Goal: Transaction & Acquisition: Purchase product/service

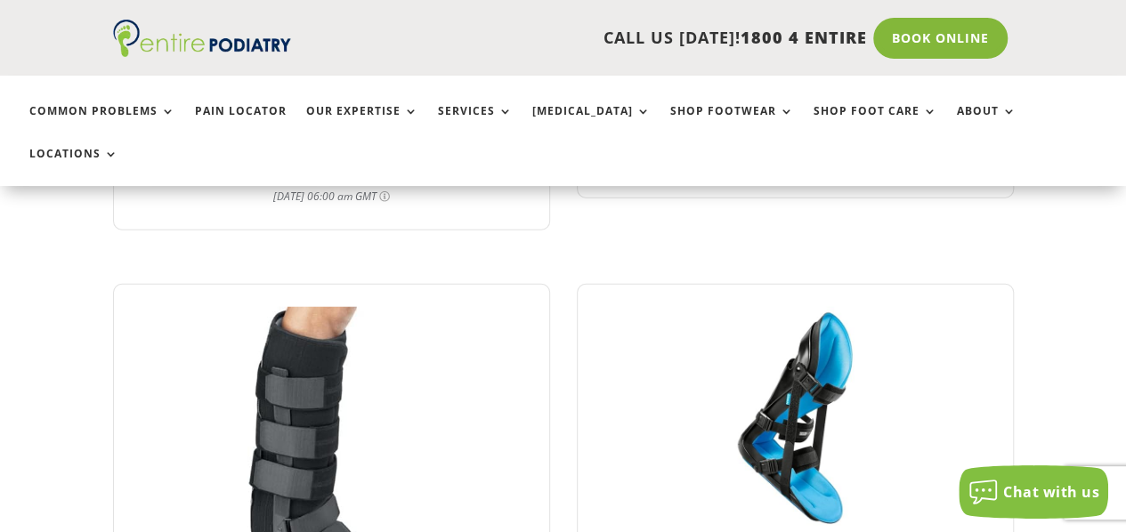
scroll to position [2296, 0]
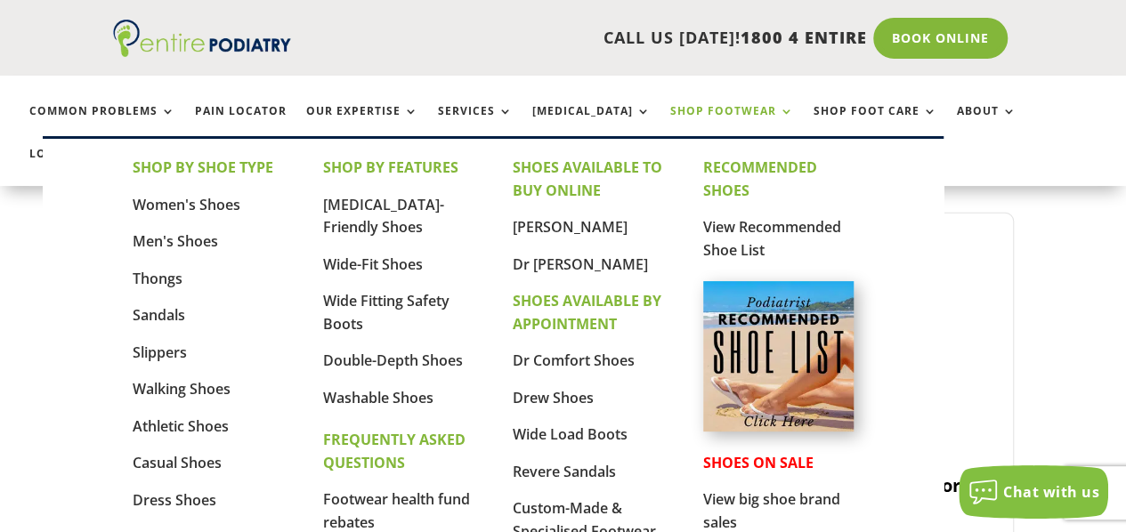
click at [680, 111] on link "Shop Footwear" at bounding box center [732, 124] width 124 height 38
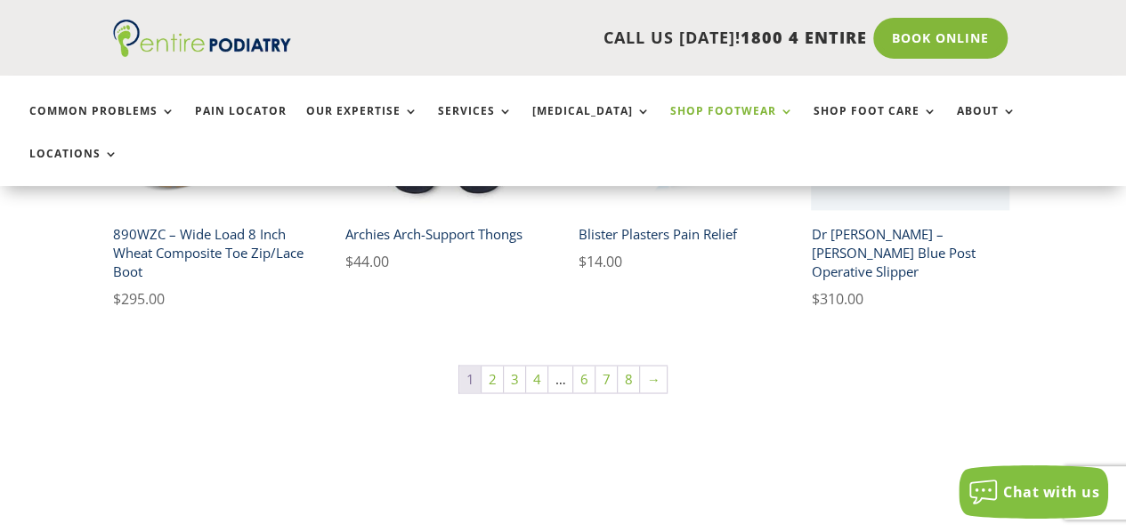
scroll to position [1506, 0]
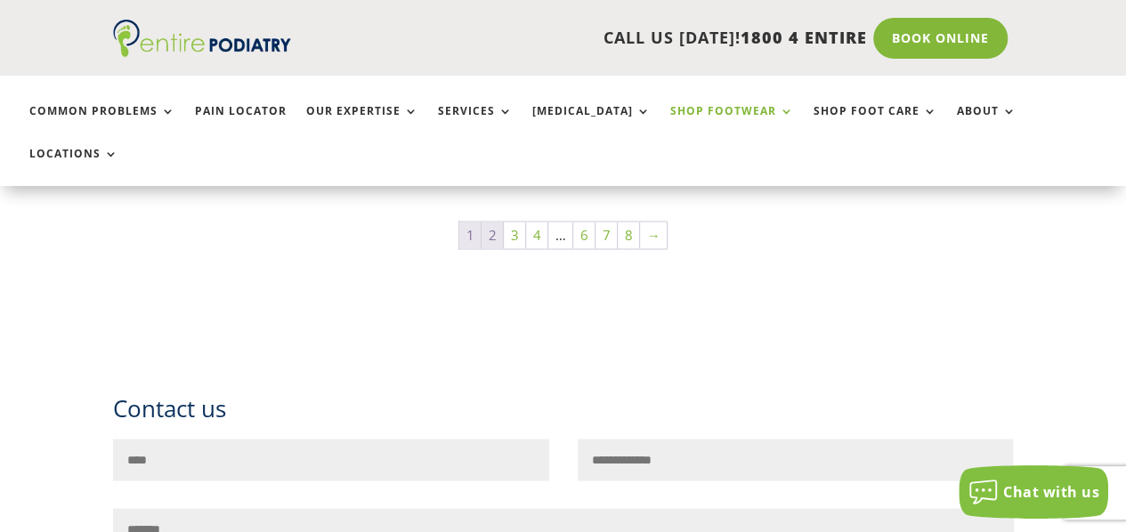
click at [498, 222] on link "2" at bounding box center [492, 235] width 21 height 27
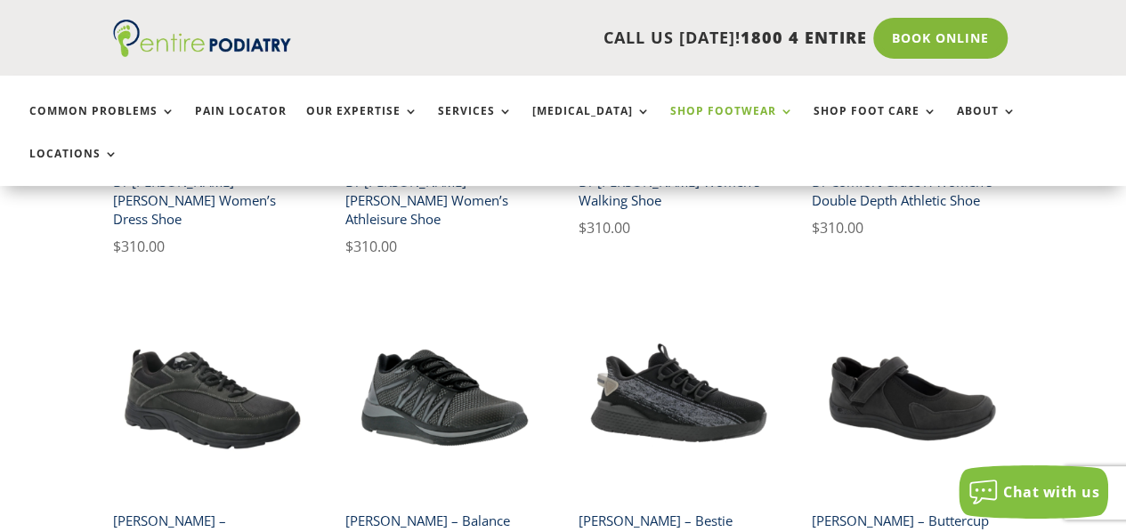
scroll to position [1289, 0]
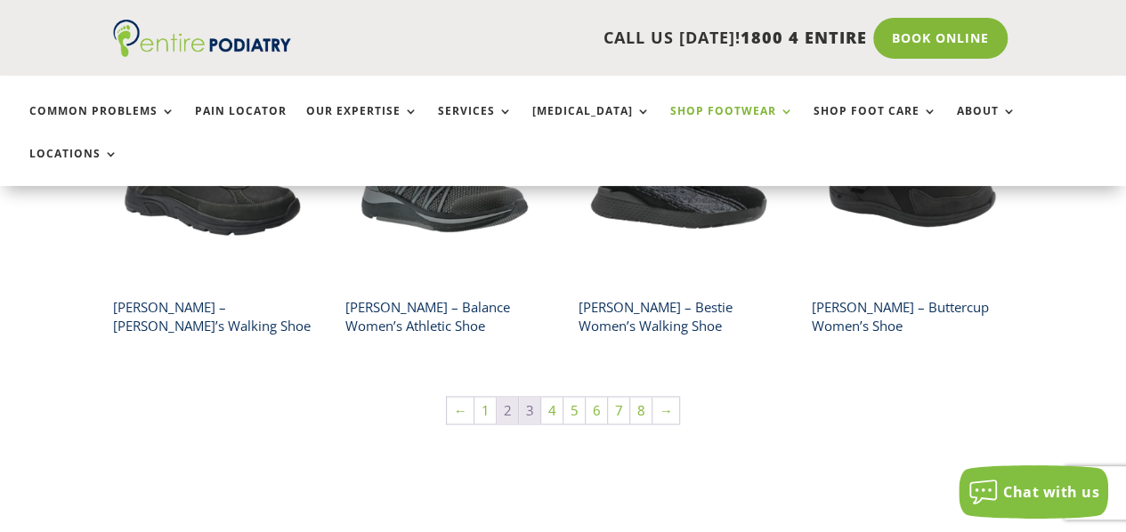
click at [532, 397] on link "3" at bounding box center [529, 410] width 21 height 27
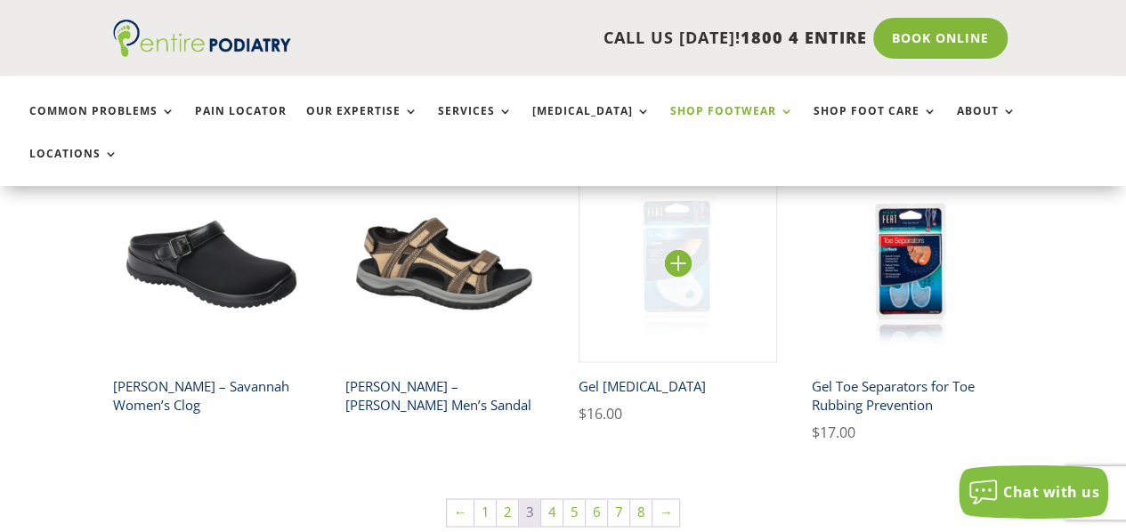
scroll to position [1360, 0]
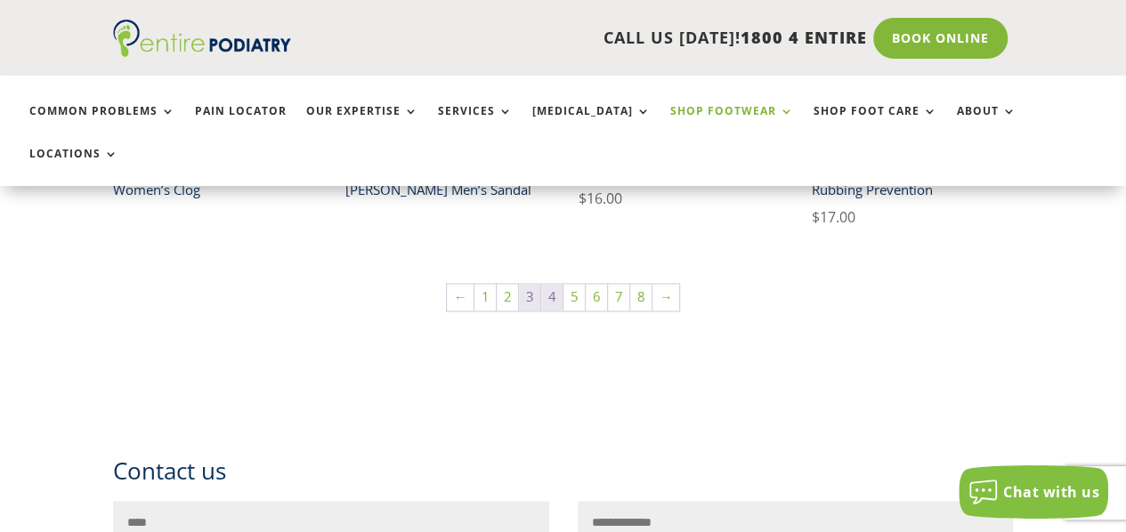
click at [552, 284] on link "4" at bounding box center [551, 297] width 21 height 27
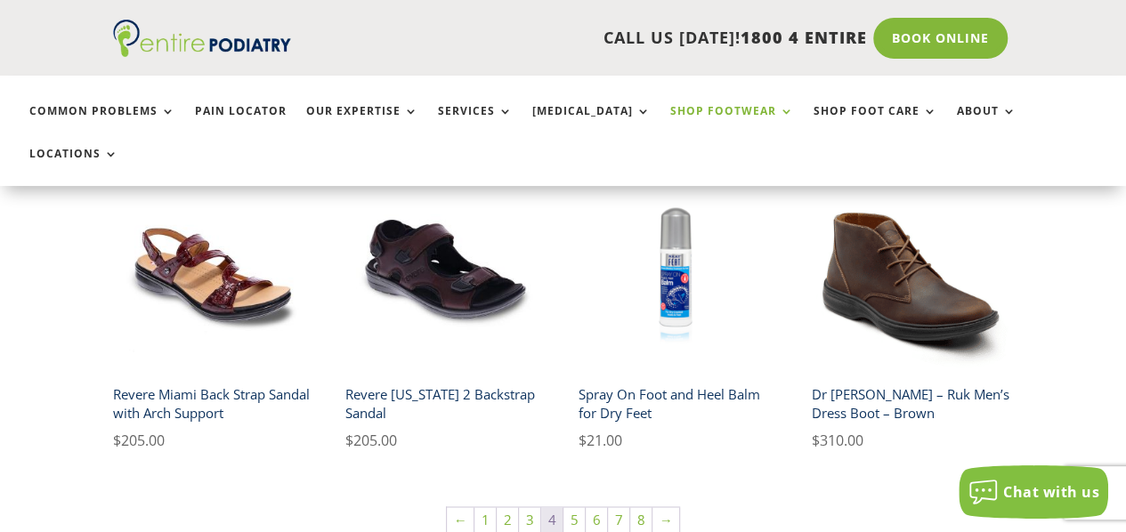
scroll to position [1432, 0]
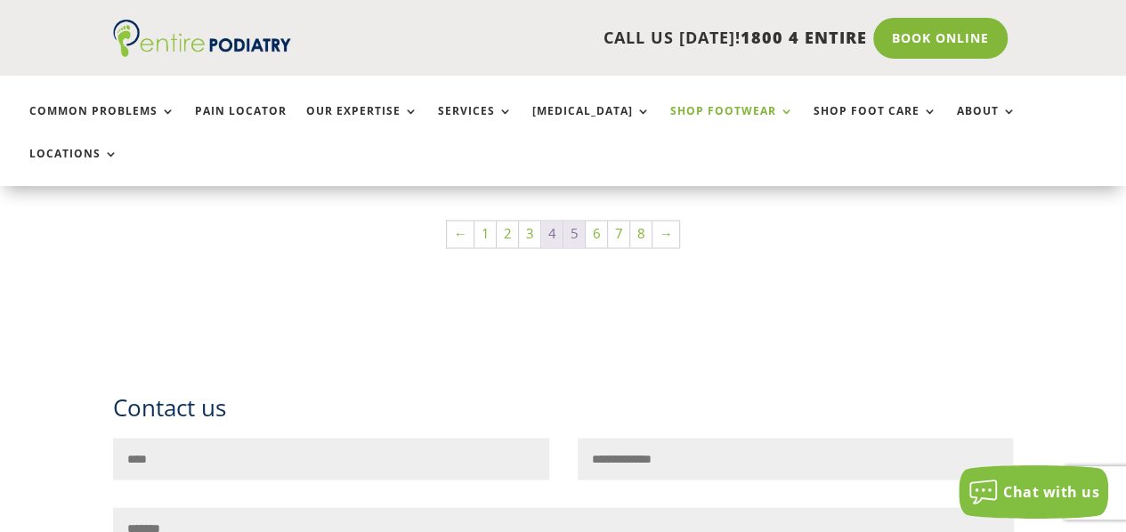
click at [573, 221] on link "5" at bounding box center [573, 234] width 21 height 27
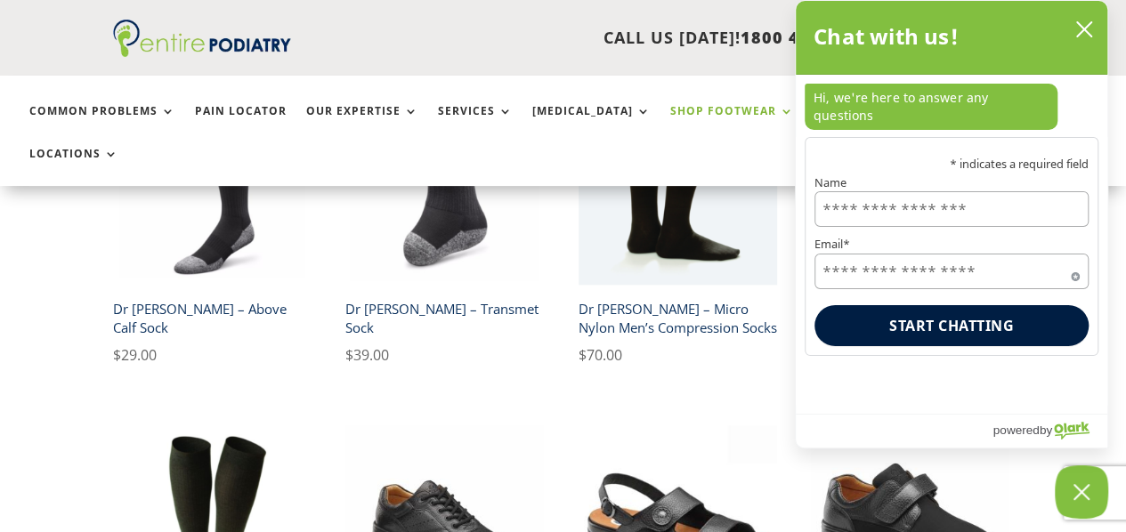
scroll to position [1144, 0]
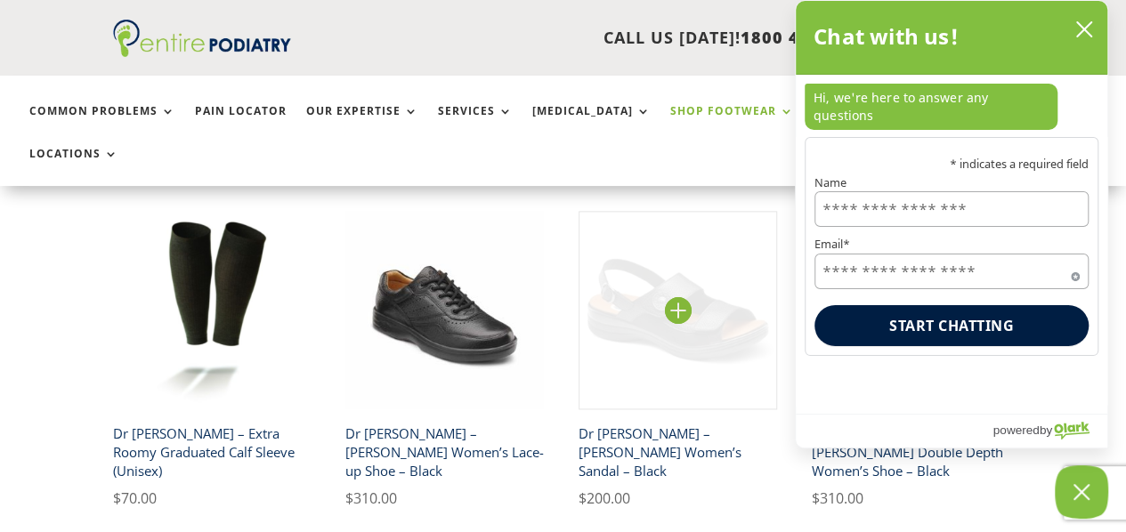
click at [673, 273] on img at bounding box center [678, 310] width 198 height 198
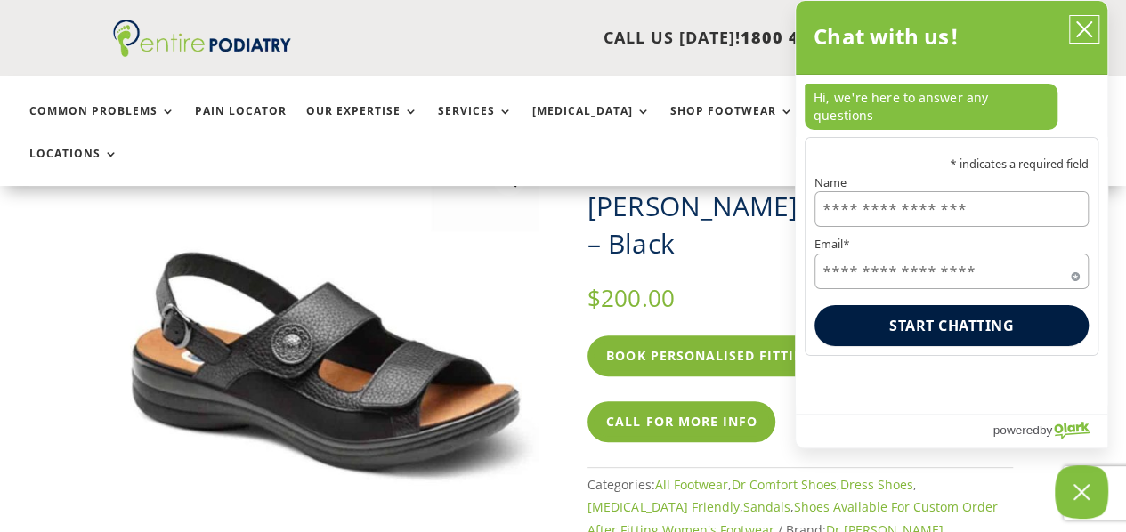
click at [1080, 22] on icon "close chatbox" at bounding box center [1084, 29] width 18 height 18
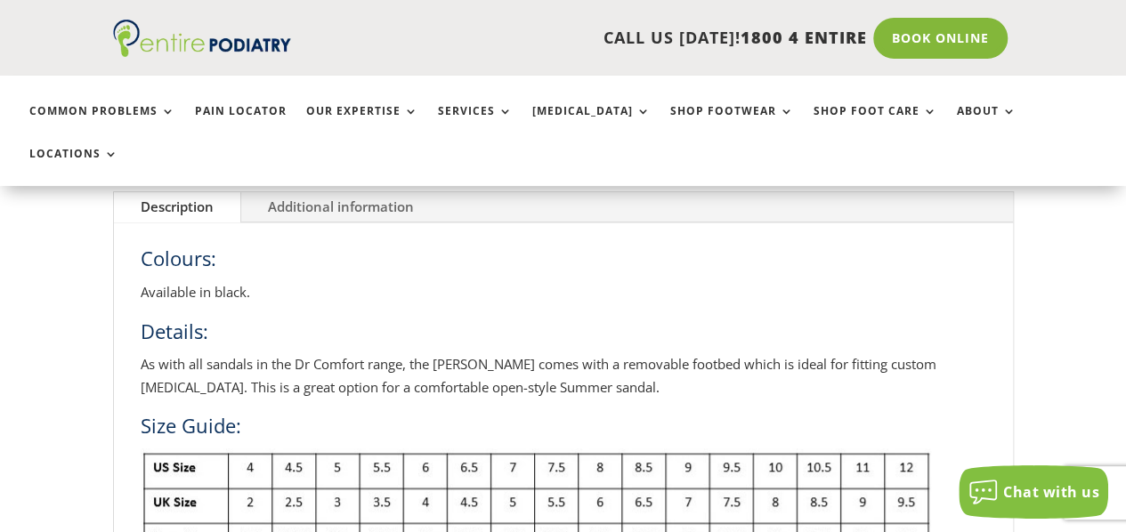
scroll to position [787, 0]
